Goal: Information Seeking & Learning: Check status

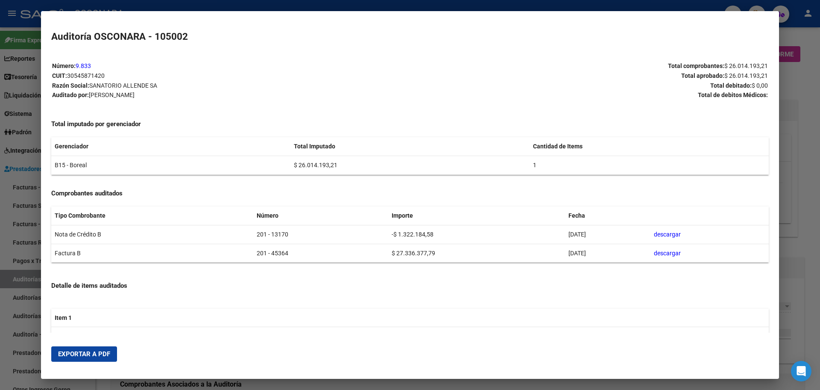
click at [1, 246] on div at bounding box center [410, 195] width 820 height 390
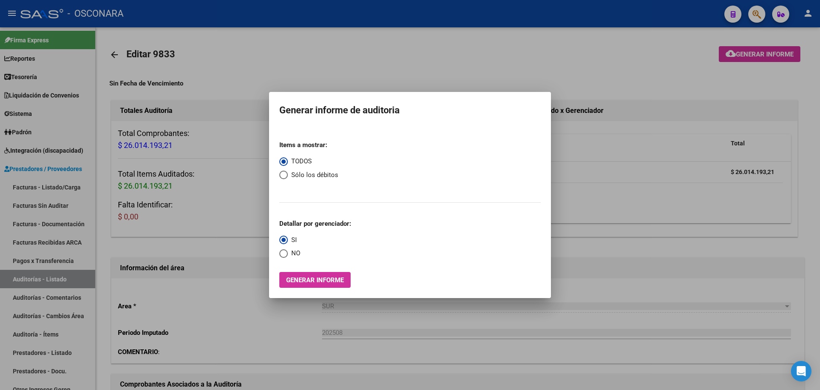
click at [127, 250] on div at bounding box center [410, 195] width 820 height 390
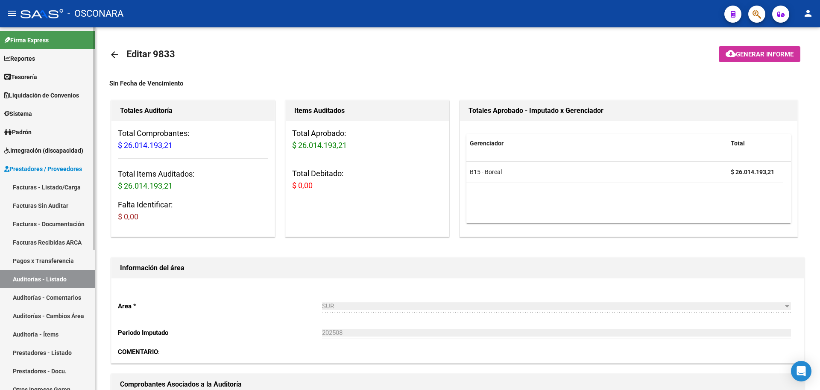
click at [34, 167] on span "Prestadores / Proveedores" at bounding box center [43, 168] width 78 height 9
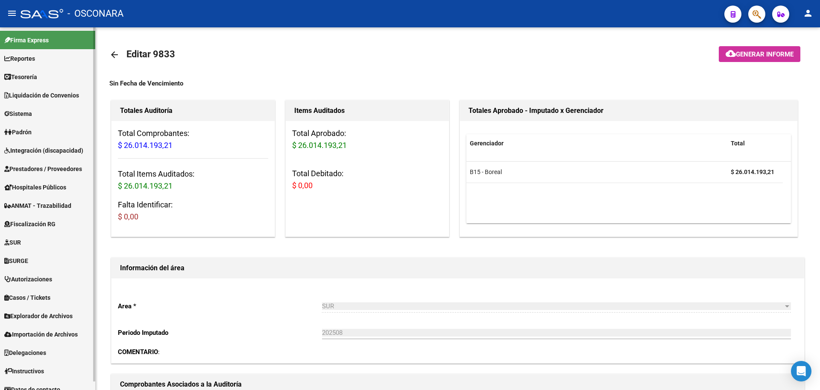
click at [40, 97] on span "Liquidación de Convenios" at bounding box center [41, 95] width 75 height 9
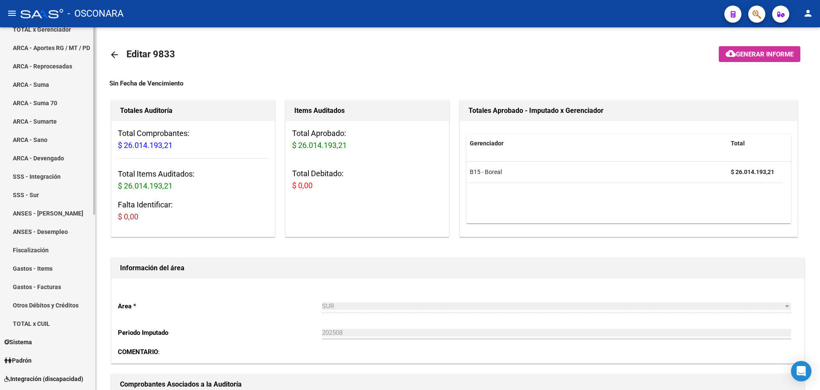
scroll to position [107, 0]
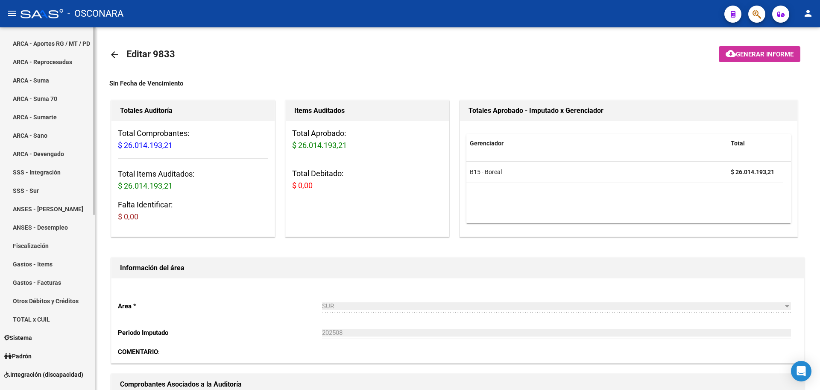
click at [52, 266] on link "Gastos - Items" at bounding box center [47, 264] width 95 height 18
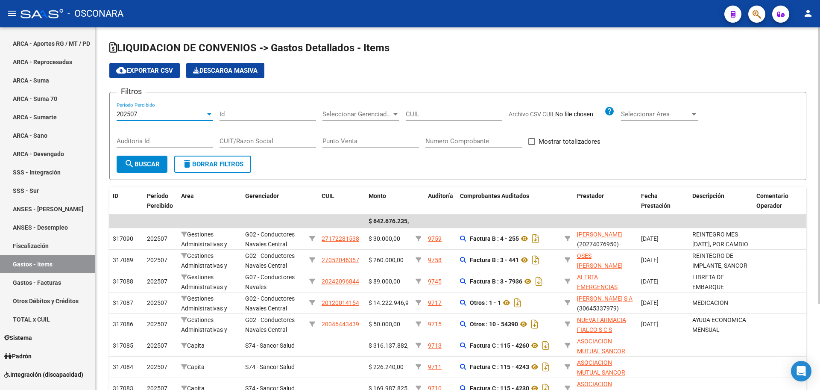
click at [181, 112] on div "202507" at bounding box center [161, 114] width 89 height 8
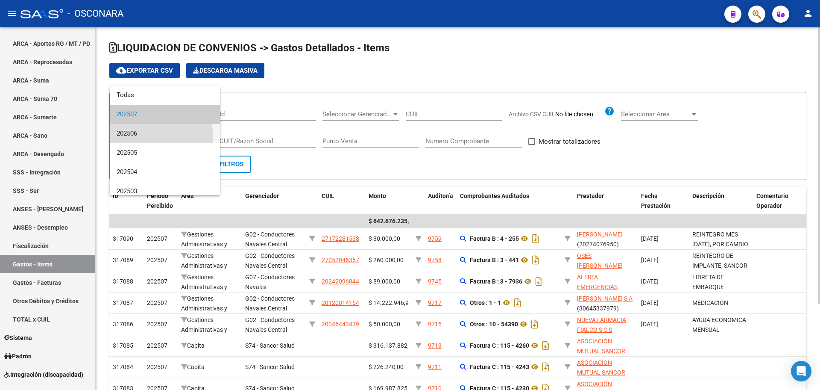
click at [161, 136] on span "202506" at bounding box center [165, 133] width 97 height 19
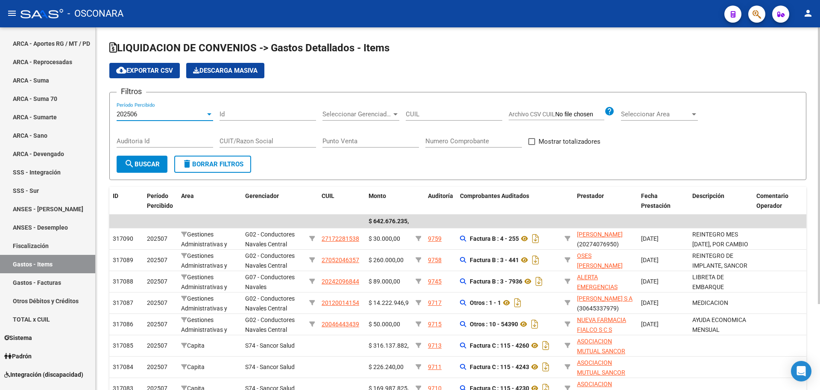
click at [370, 117] on span "Seleccionar Gerenciador" at bounding box center [357, 114] width 69 height 8
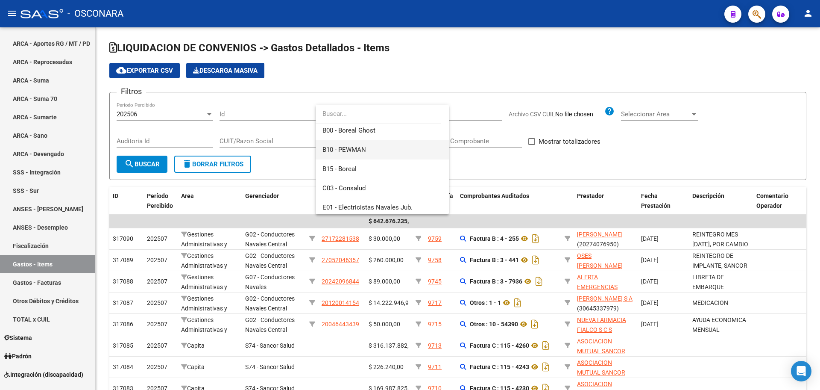
scroll to position [53, 0]
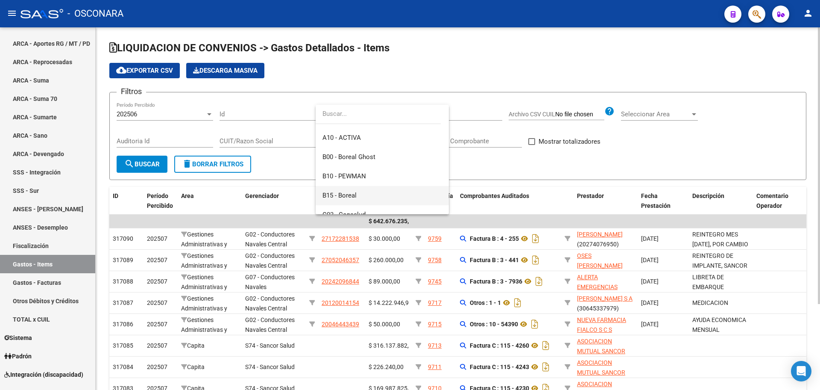
click at [373, 194] on span "B15 - Boreal" at bounding box center [383, 195] width 120 height 19
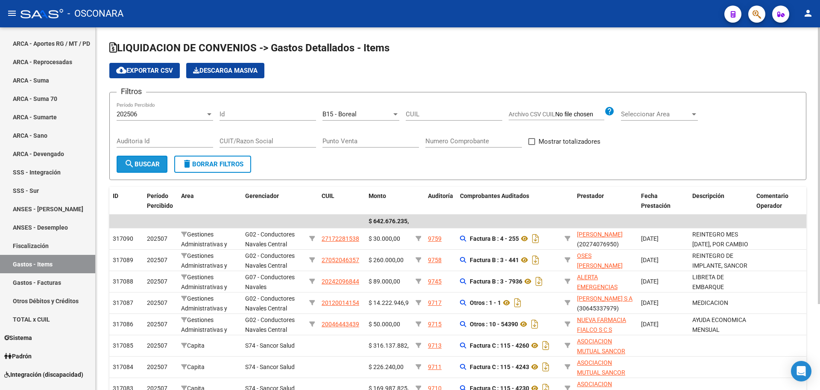
click at [137, 161] on span "search Buscar" at bounding box center [141, 164] width 35 height 8
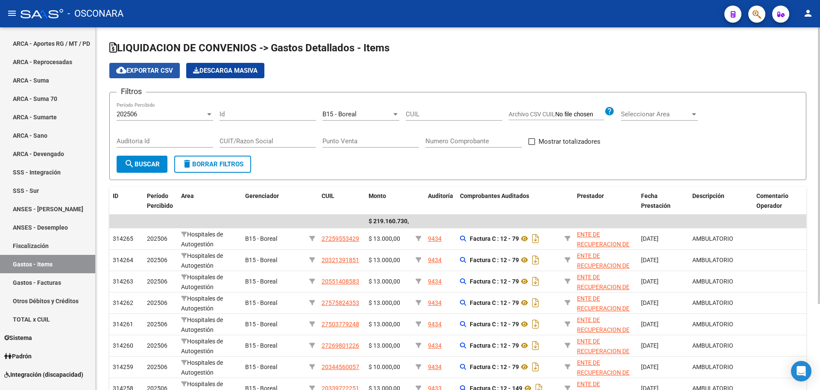
click at [148, 67] on span "cloud_download Exportar CSV" at bounding box center [144, 71] width 57 height 8
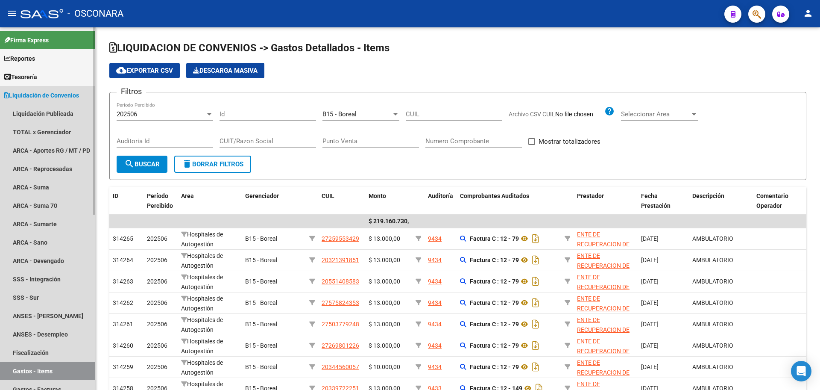
click at [34, 90] on link "Liquidación de Convenios" at bounding box center [47, 95] width 95 height 18
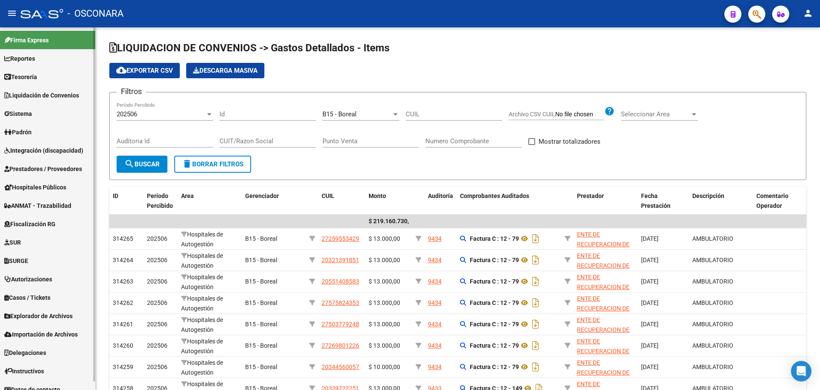
click at [42, 167] on span "Prestadores / Proveedores" at bounding box center [43, 168] width 78 height 9
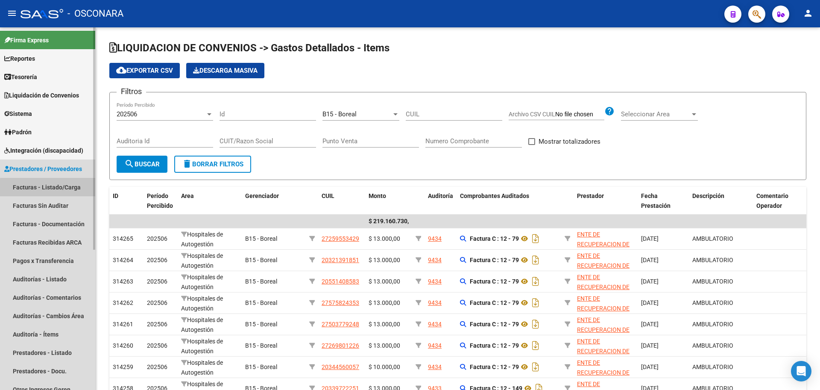
click at [68, 192] on link "Facturas - Listado/Carga" at bounding box center [47, 187] width 95 height 18
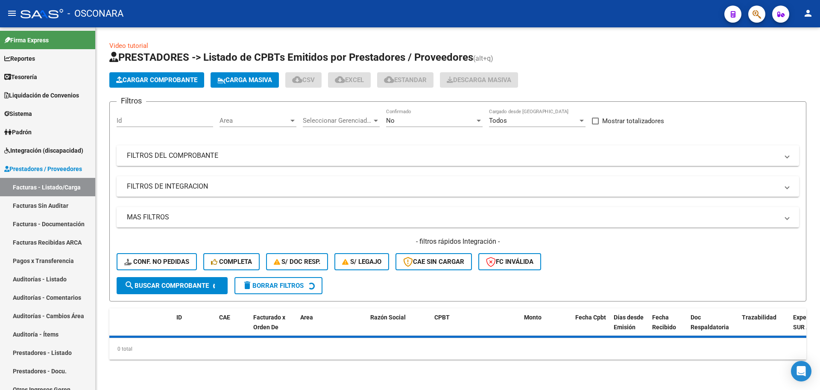
click at [279, 162] on mat-expansion-panel-header "FILTROS DEL COMPROBANTE" at bounding box center [458, 155] width 683 height 21
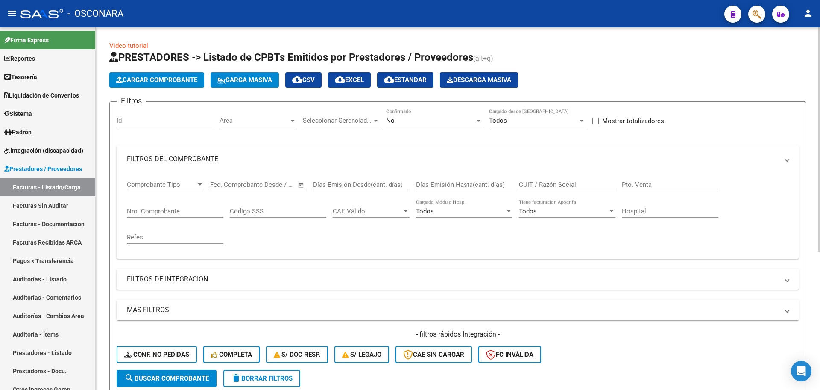
click at [469, 115] on div "No Confirmado" at bounding box center [434, 118] width 97 height 18
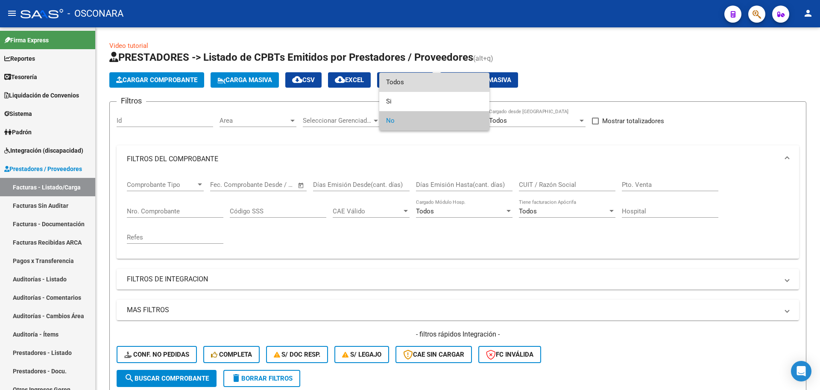
click at [442, 84] on span "Todos" at bounding box center [434, 82] width 97 height 19
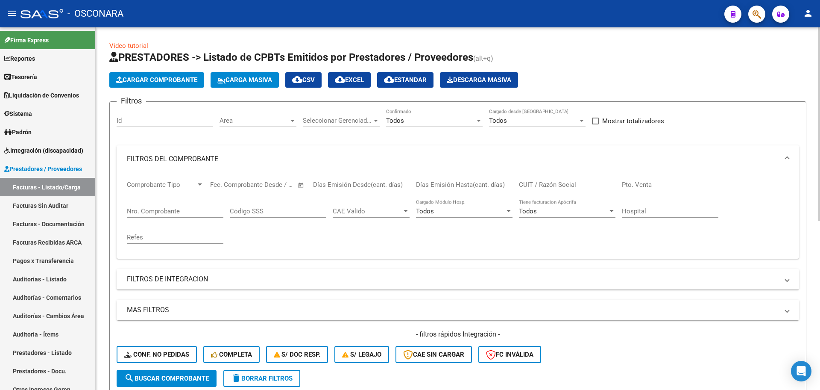
drag, startPoint x: 169, startPoint y: 220, endPoint x: 167, endPoint y: 209, distance: 10.5
click at [167, 212] on div "Nro. Comprobante" at bounding box center [175, 212] width 97 height 26
click at [167, 209] on input "Nro. Comprobante" at bounding box center [175, 211] width 97 height 8
type input "7889"
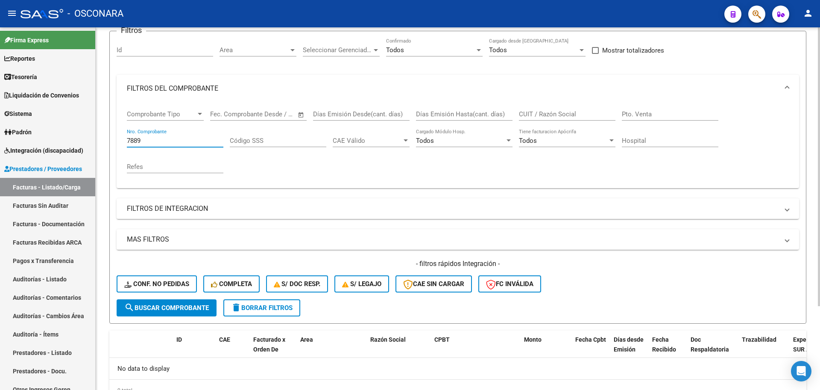
scroll to position [56, 0]
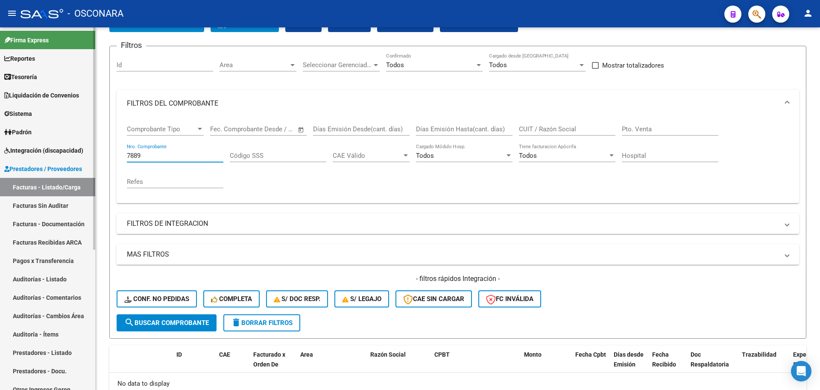
drag, startPoint x: 159, startPoint y: 158, endPoint x: 2, endPoint y: 147, distance: 157.1
click at [2, 147] on mat-sidenav-container "Firma Express Reportes Tablero de Control Ingresos Percibidos Análisis de todos…" at bounding box center [410, 208] width 820 height 362
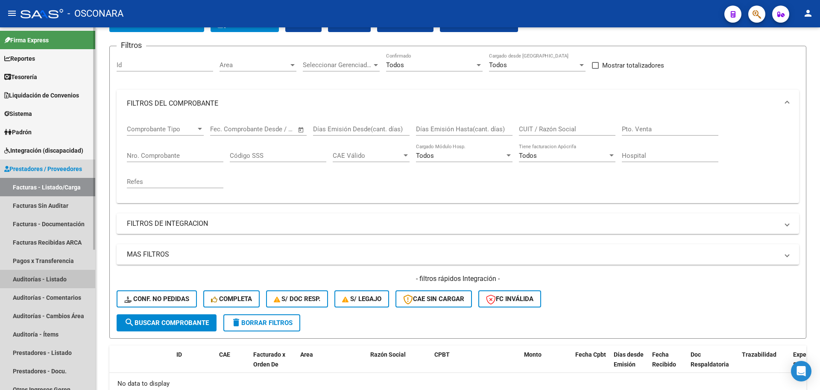
click at [63, 271] on link "Auditorías - Listado" at bounding box center [47, 279] width 95 height 18
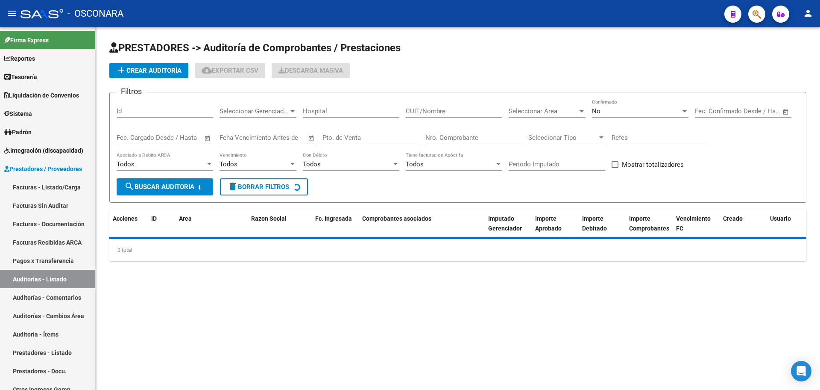
click at [155, 105] on div "Id" at bounding box center [165, 108] width 97 height 18
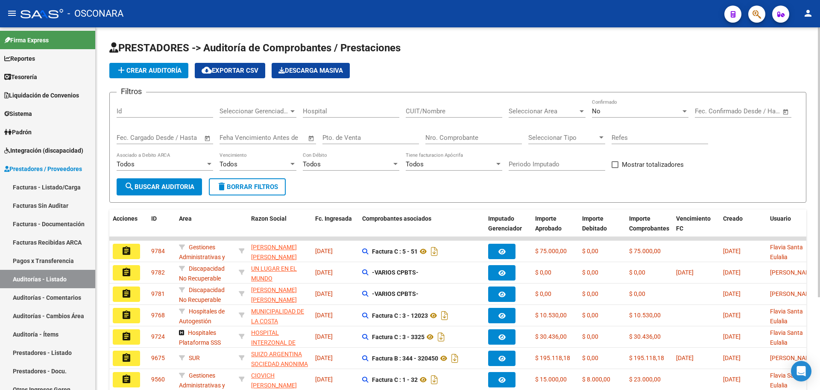
click at [157, 107] on div "Id" at bounding box center [165, 108] width 97 height 18
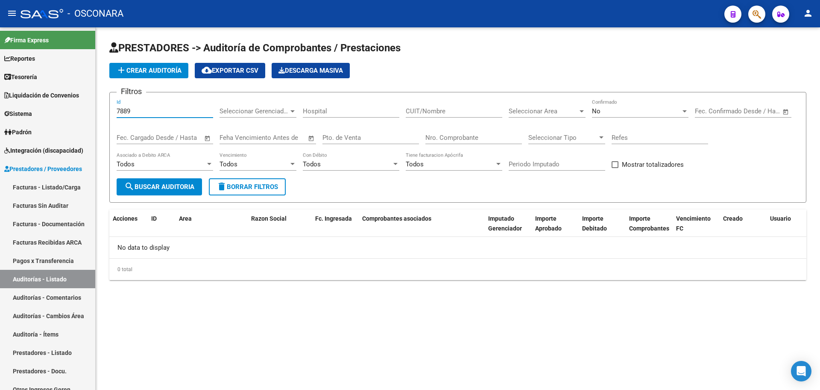
type input "7889"
drag, startPoint x: 636, startPoint y: 106, endPoint x: 632, endPoint y: 109, distance: 4.9
click at [632, 109] on div "No Confirmado" at bounding box center [640, 108] width 97 height 18
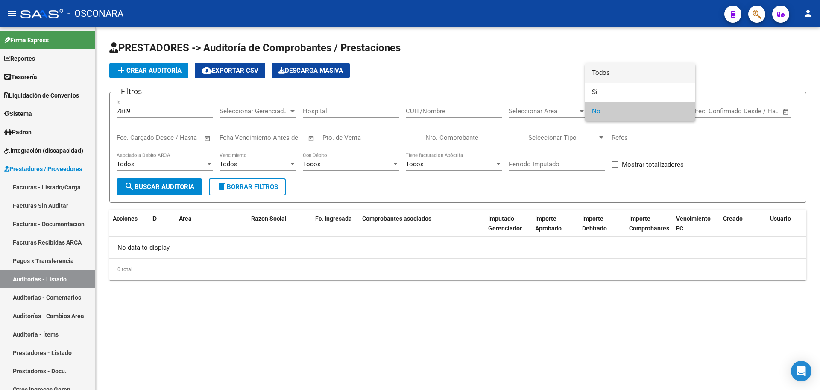
click at [620, 72] on span "Todos" at bounding box center [640, 72] width 97 height 19
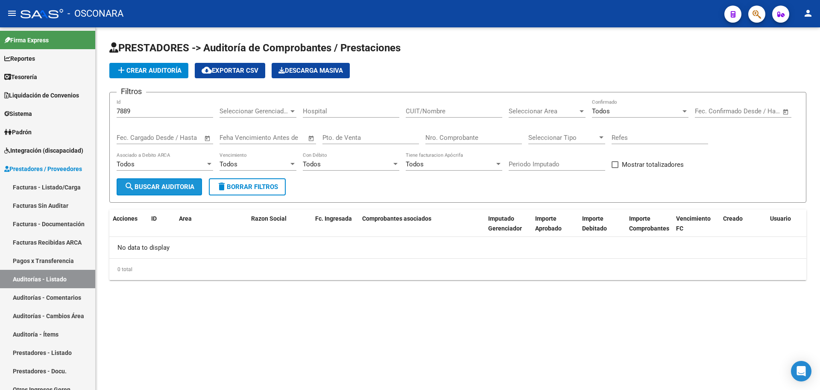
click at [156, 186] on span "search Buscar Auditoria" at bounding box center [159, 187] width 70 height 8
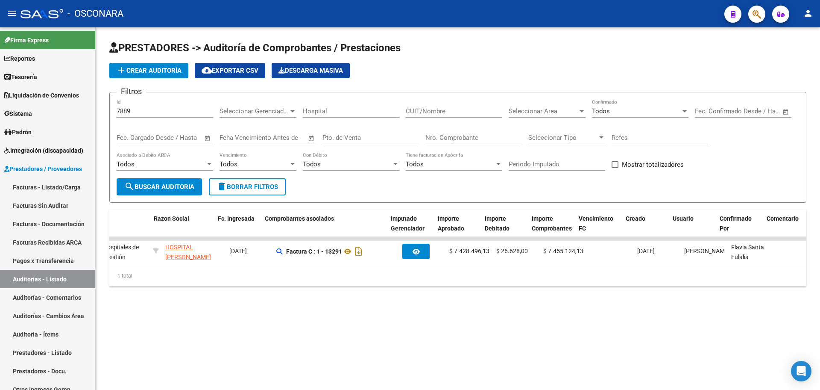
scroll to position [0, 84]
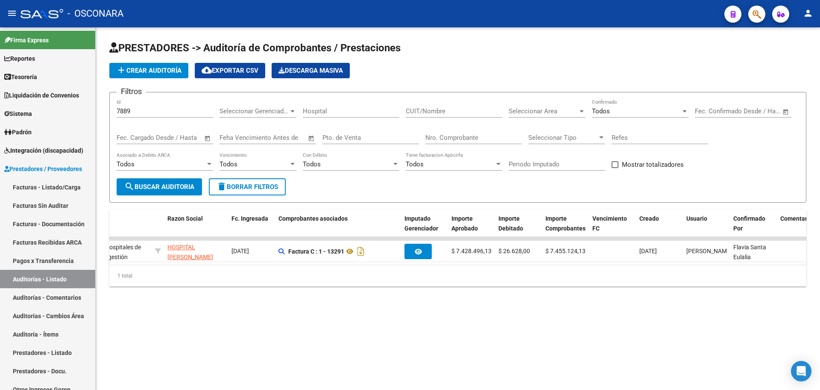
drag, startPoint x: 548, startPoint y: 262, endPoint x: 558, endPoint y: 269, distance: 12.0
click at [558, 264] on datatable-body "assignment 7889 Hospitales de Autogestión HOSPITAL [PERSON_NAME] - 30999281822 …" at bounding box center [457, 251] width 697 height 28
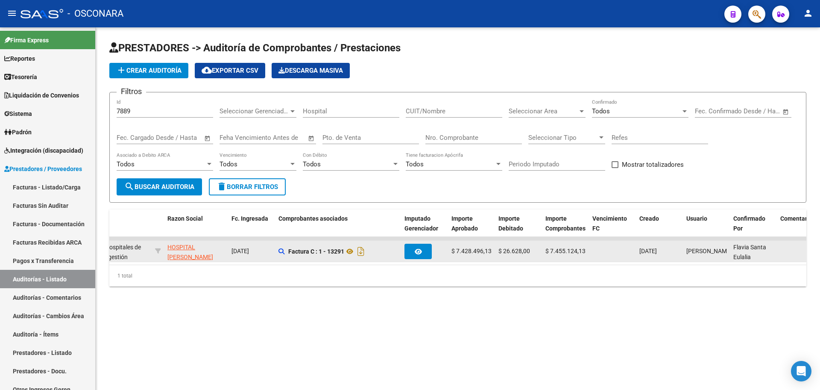
click at [455, 248] on span "$ 7.428.496,13" at bounding box center [472, 250] width 40 height 7
drag, startPoint x: 452, startPoint y: 250, endPoint x: 490, endPoint y: 250, distance: 38.9
click at [493, 248] on datatable-body-cell "$ 7.428.496,13" at bounding box center [471, 251] width 47 height 21
copy span "$ 7.428.496,13"
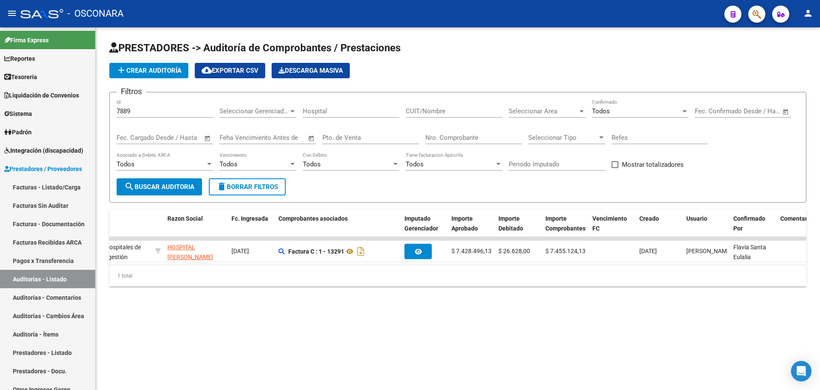
click at [503, 328] on mat-sidenav-content "PRESTADORES -> Auditoría de Comprobantes / Prestaciones add Crear Auditoría clo…" at bounding box center [458, 208] width 725 height 362
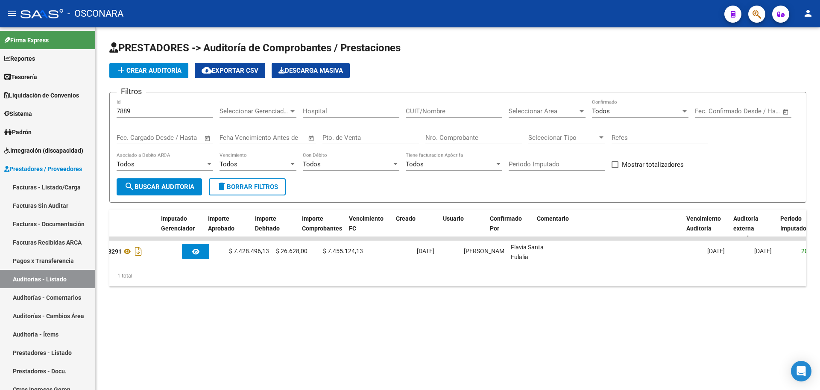
scroll to position [0, 461]
